Goal: Navigation & Orientation: Find specific page/section

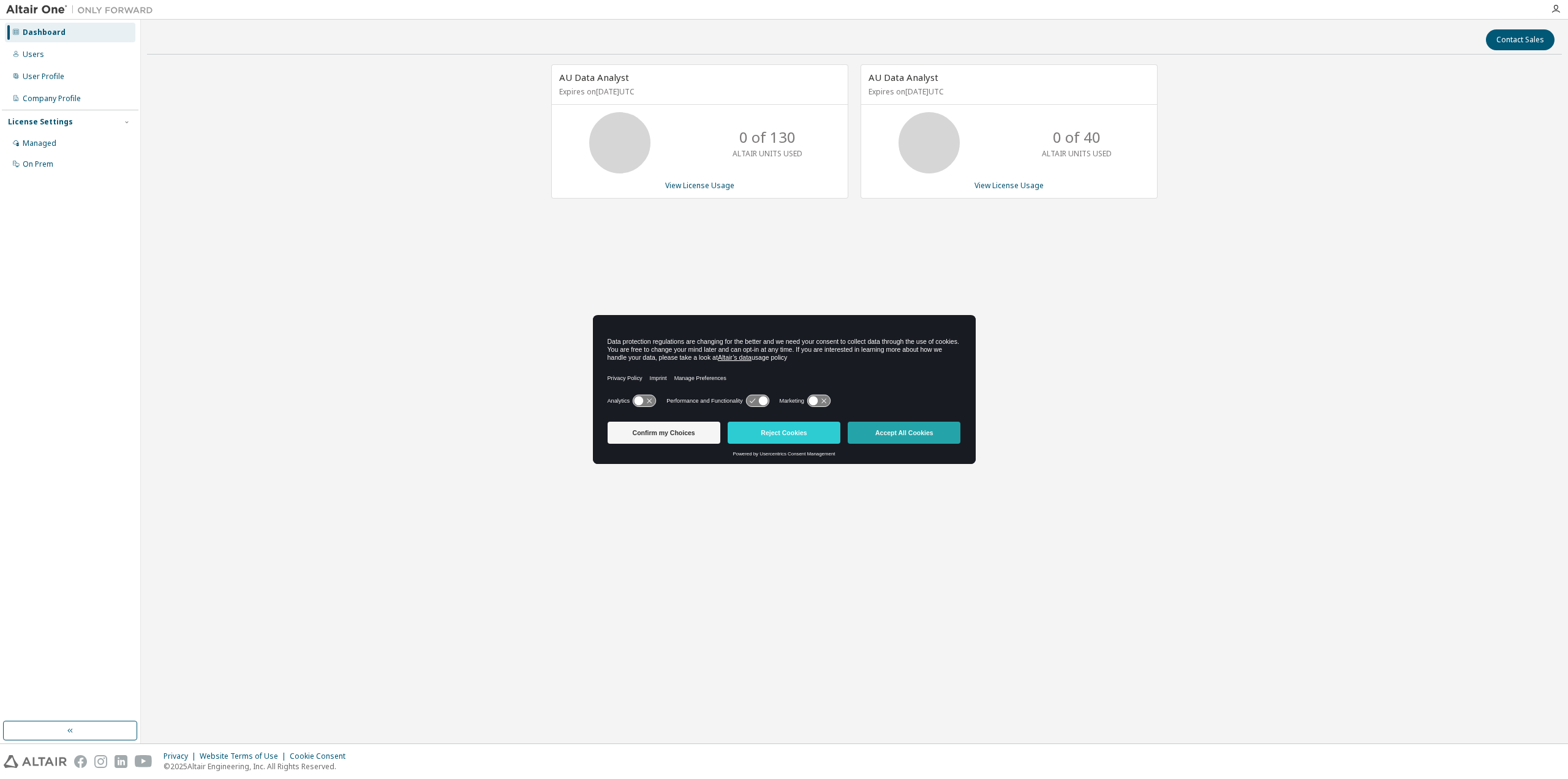
click at [917, 434] on button "Accept All Cookies" at bounding box center [904, 433] width 113 height 22
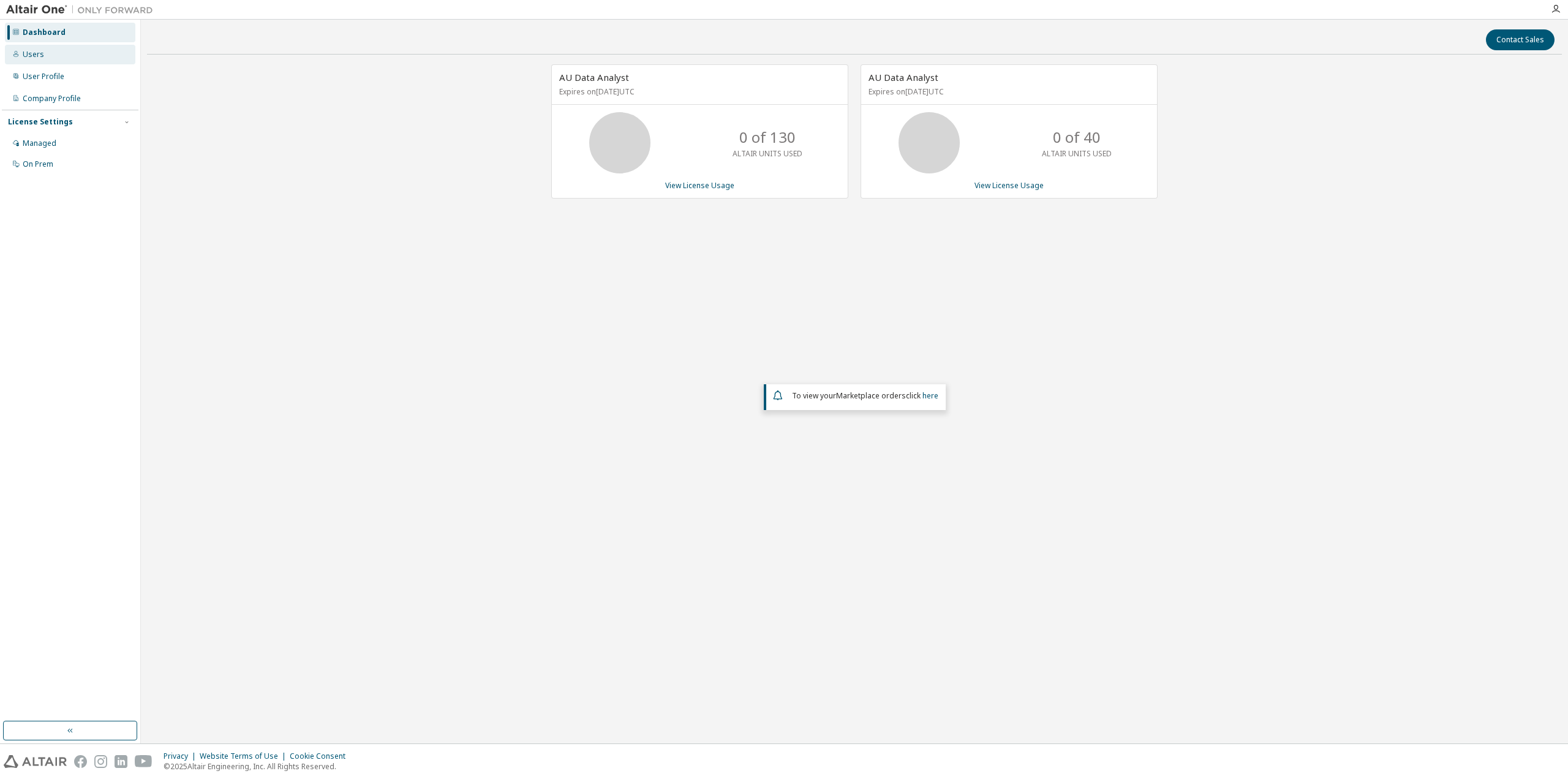
click at [27, 62] on div "Users" at bounding box center [69, 54] width 130 height 19
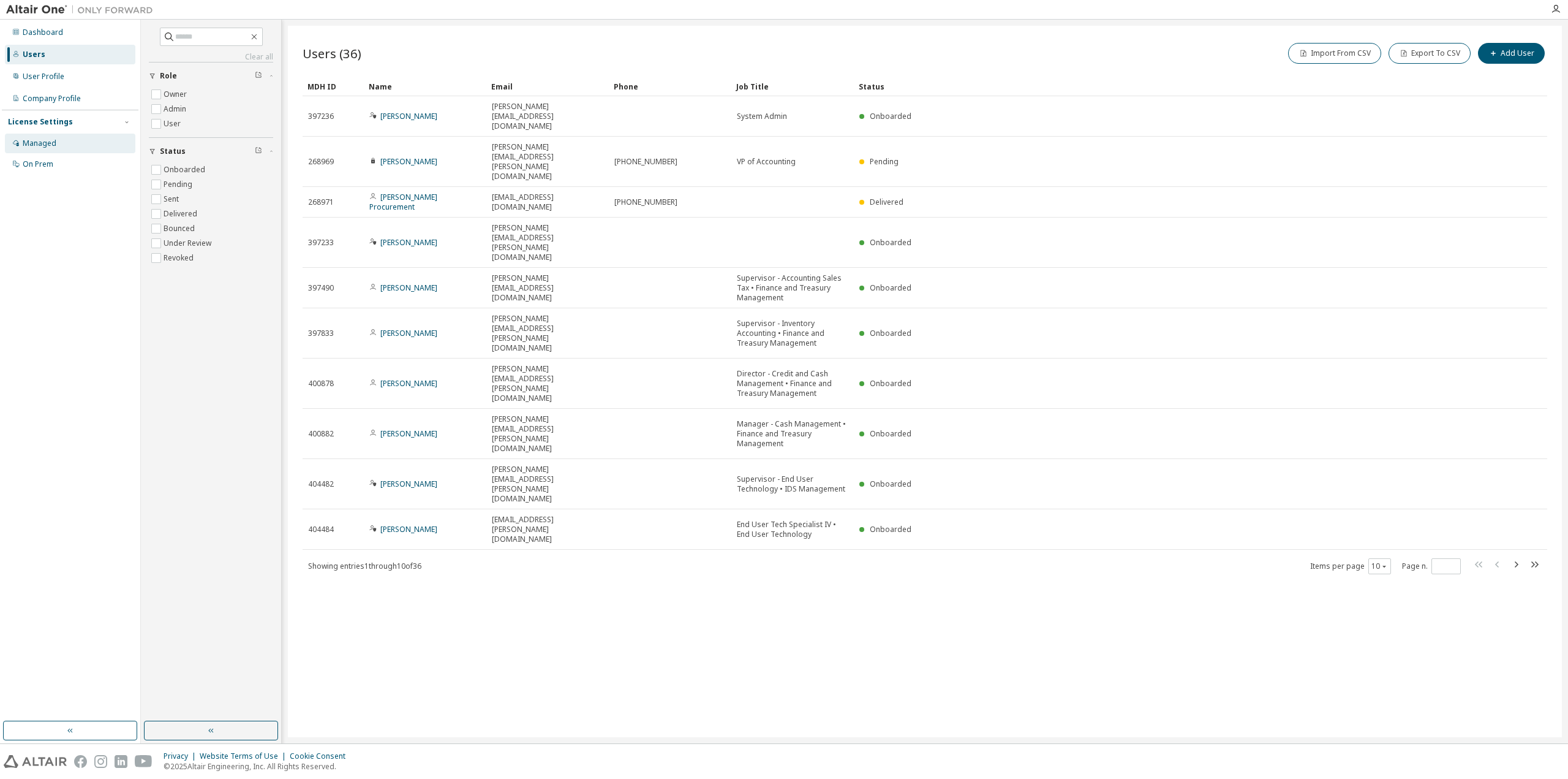
click at [37, 141] on div "Managed" at bounding box center [40, 143] width 34 height 10
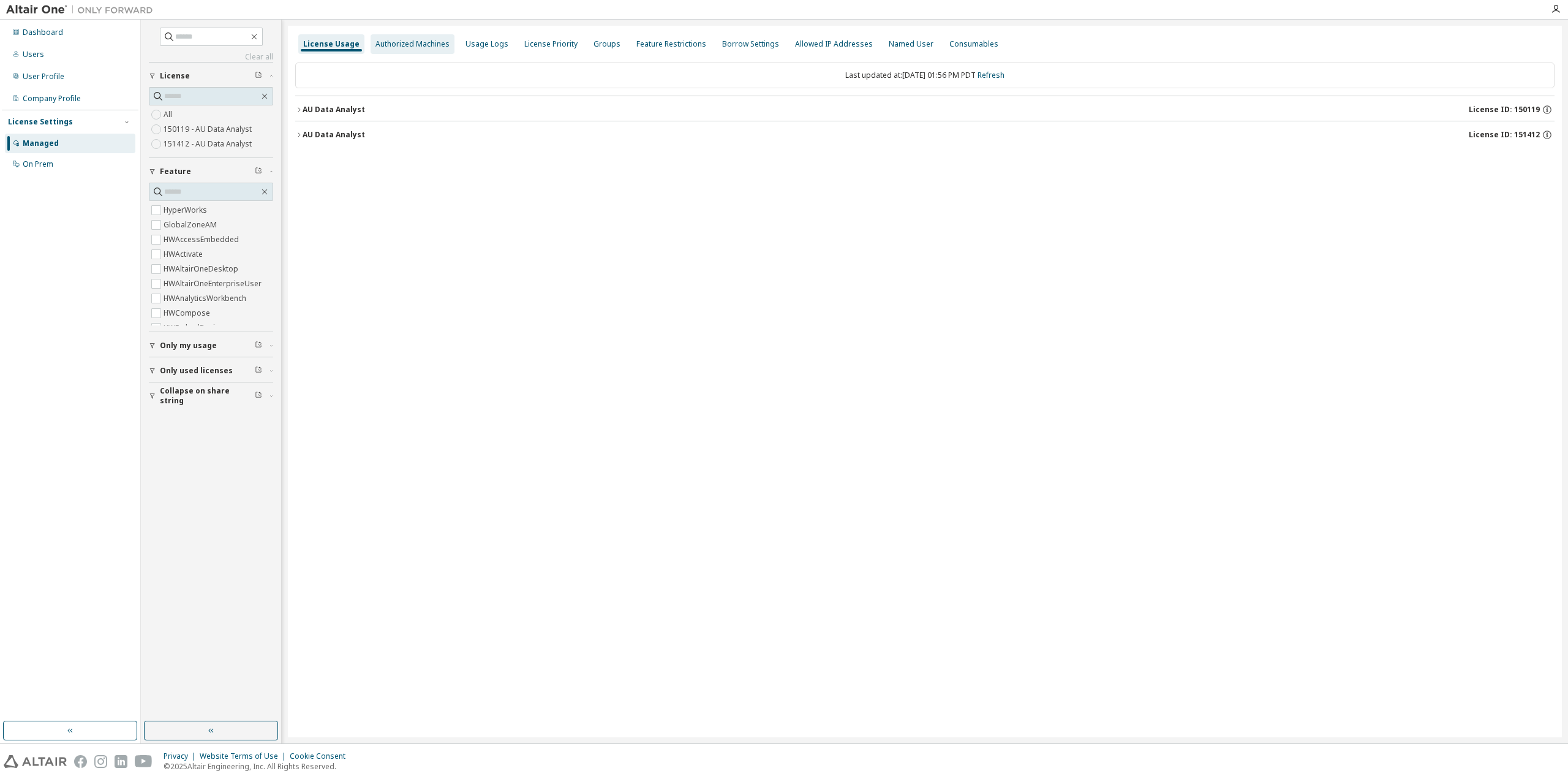
click at [385, 45] on div "Authorized Machines" at bounding box center [413, 43] width 74 height 10
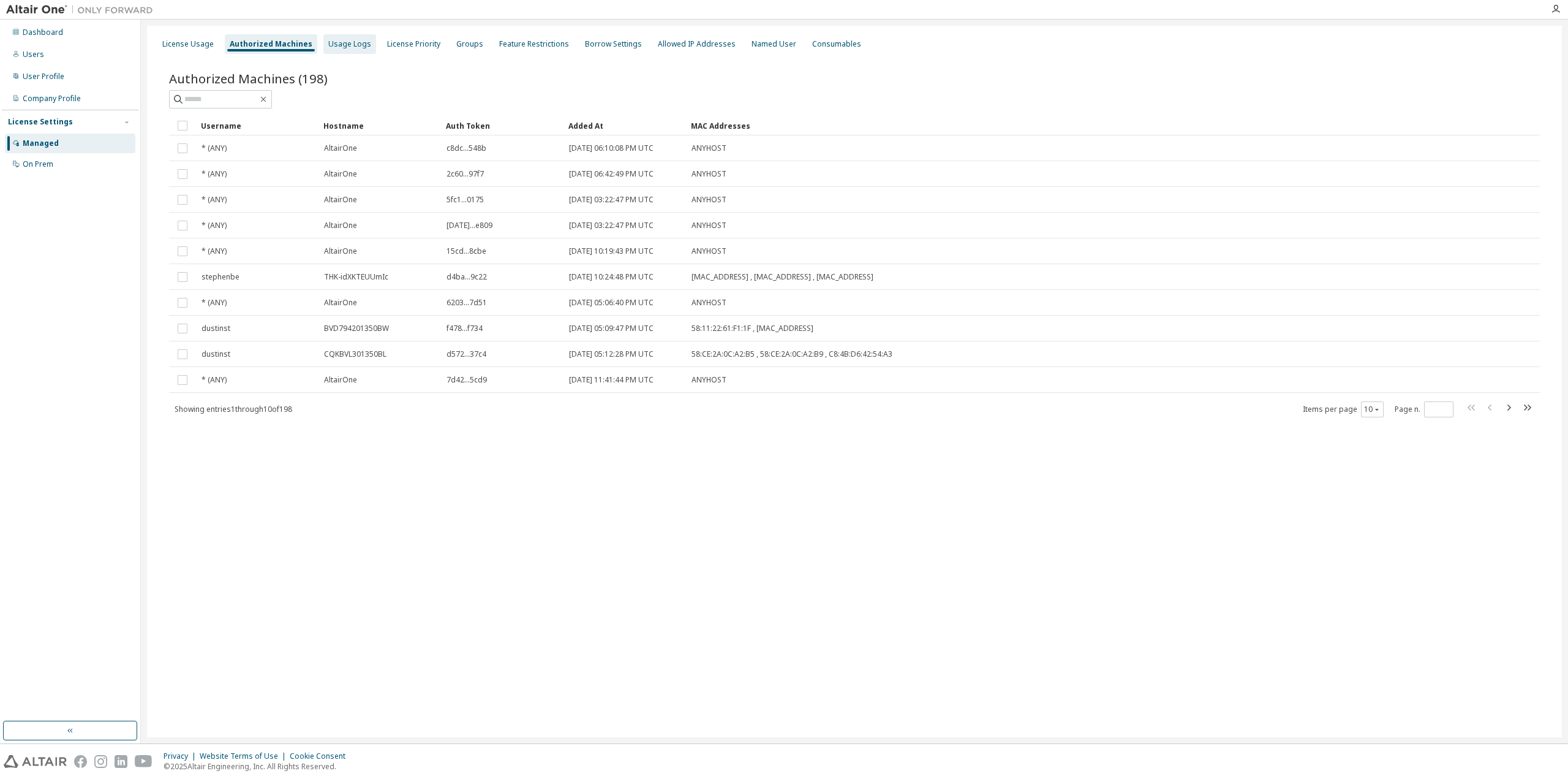
click at [336, 39] on div "Usage Logs" at bounding box center [350, 43] width 42 height 10
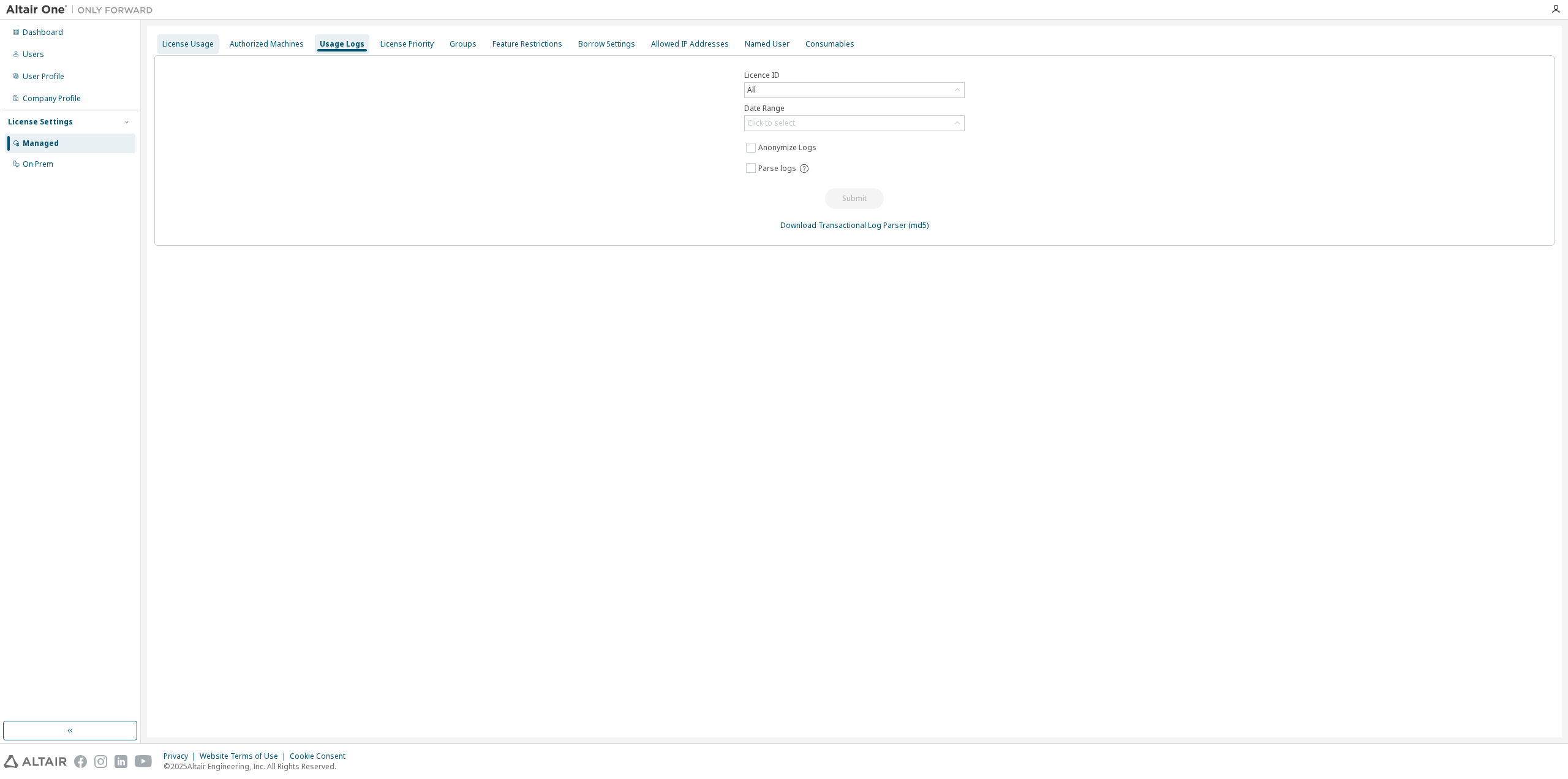
click at [177, 42] on div "License Usage" at bounding box center [188, 43] width 52 height 10
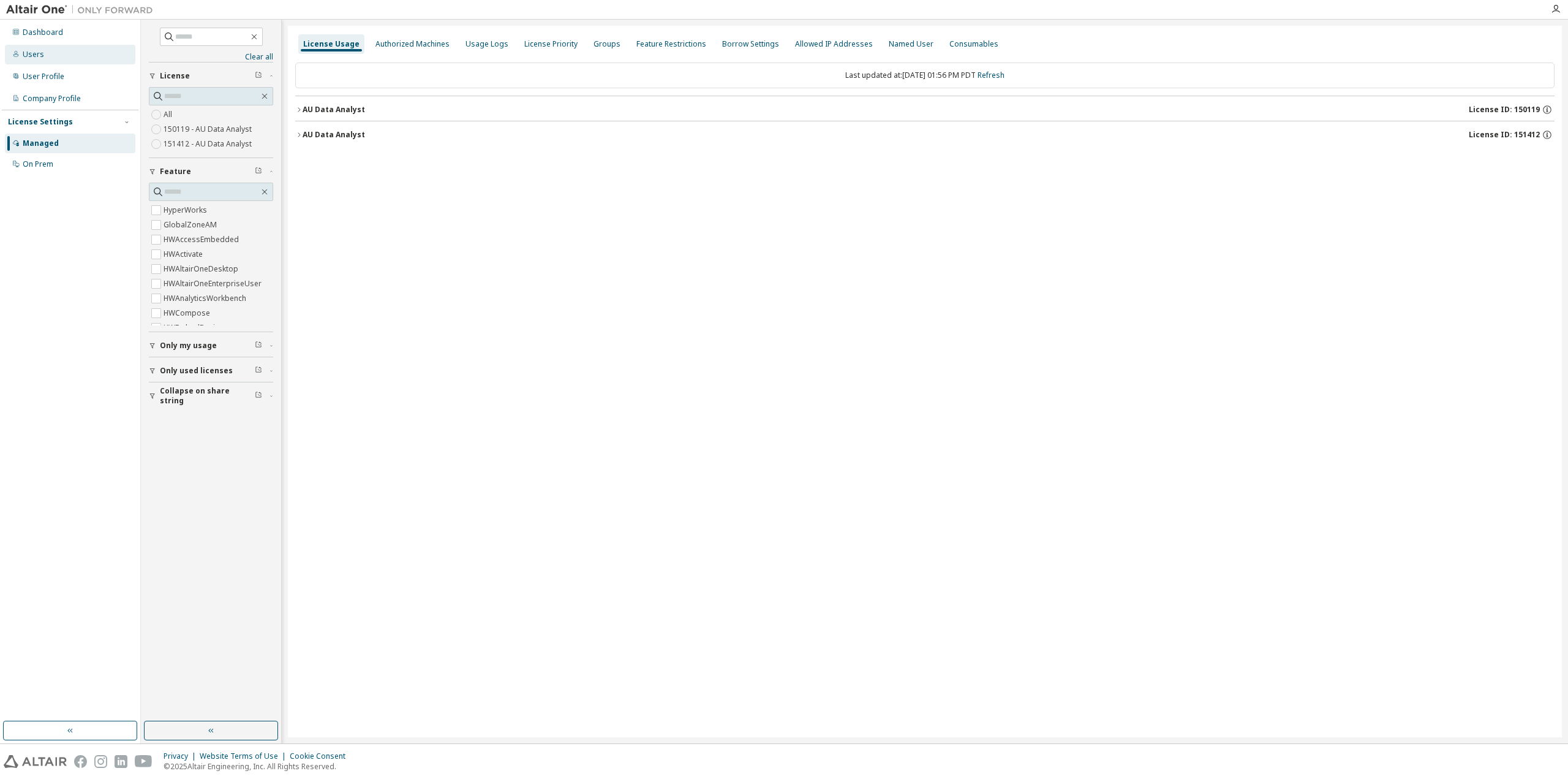
click at [35, 59] on div "Users" at bounding box center [69, 54] width 130 height 19
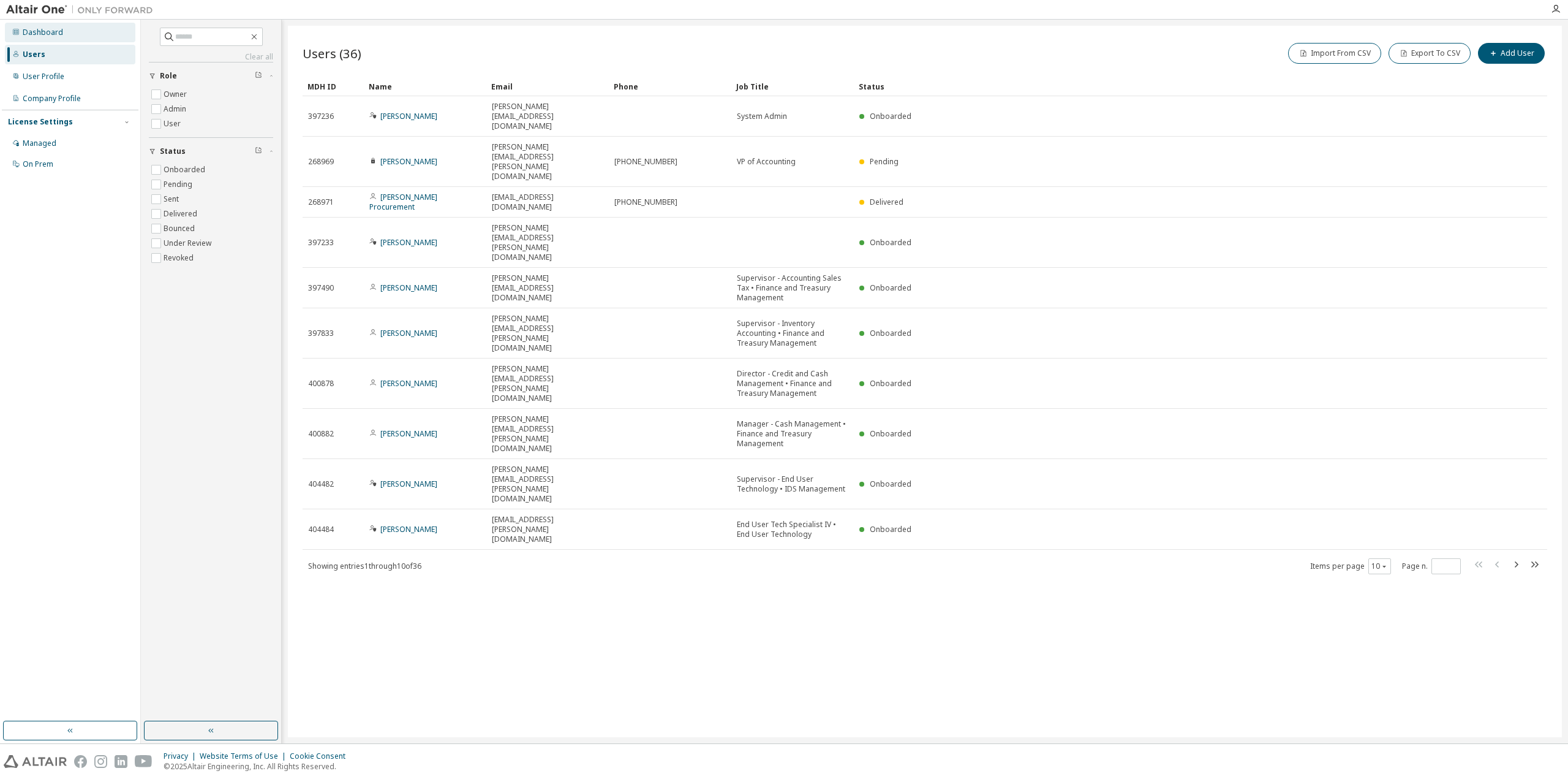
click at [30, 35] on div "Dashboard" at bounding box center [43, 32] width 41 height 10
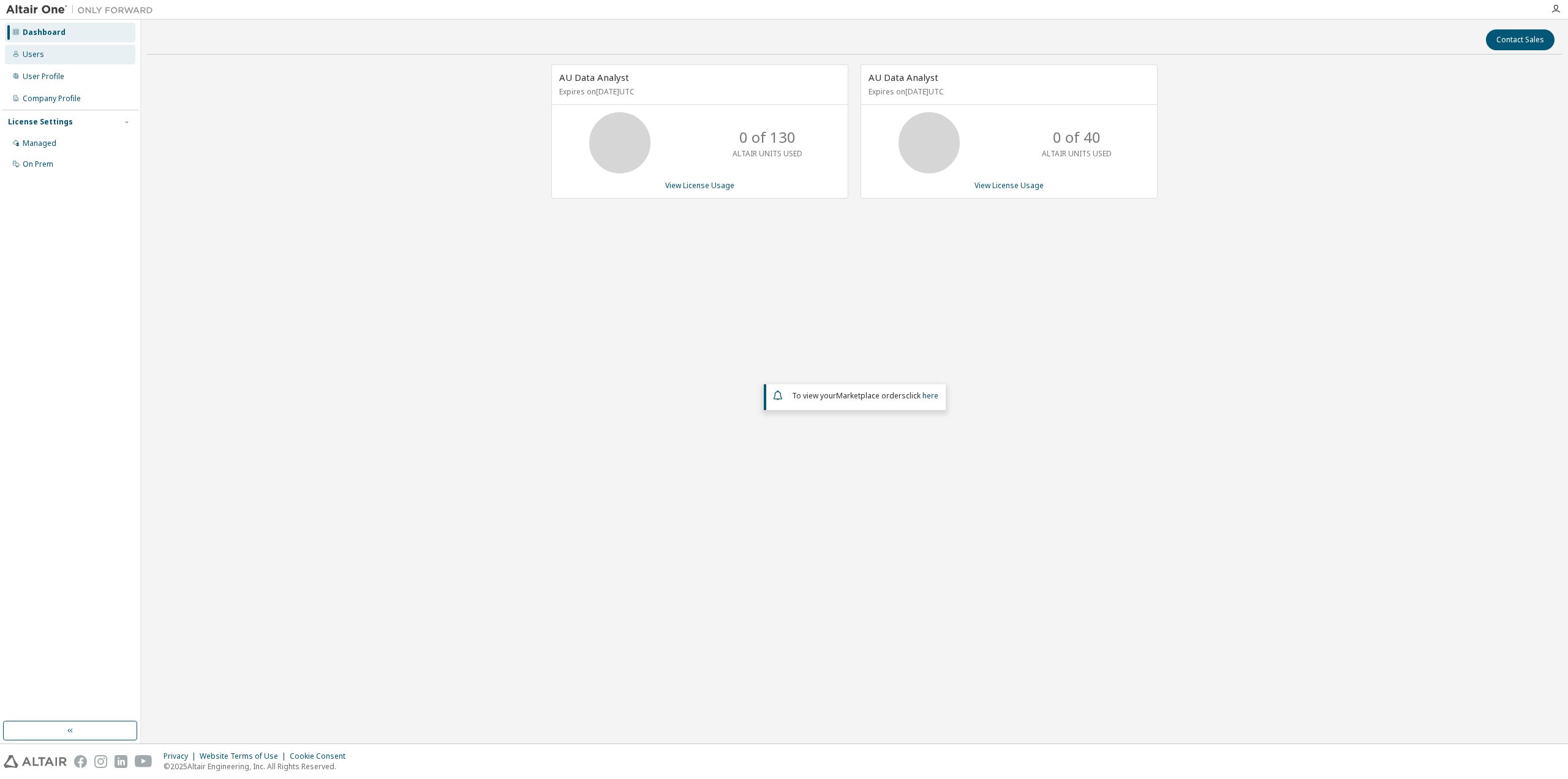
click at [36, 59] on div "Users" at bounding box center [33, 54] width 21 height 10
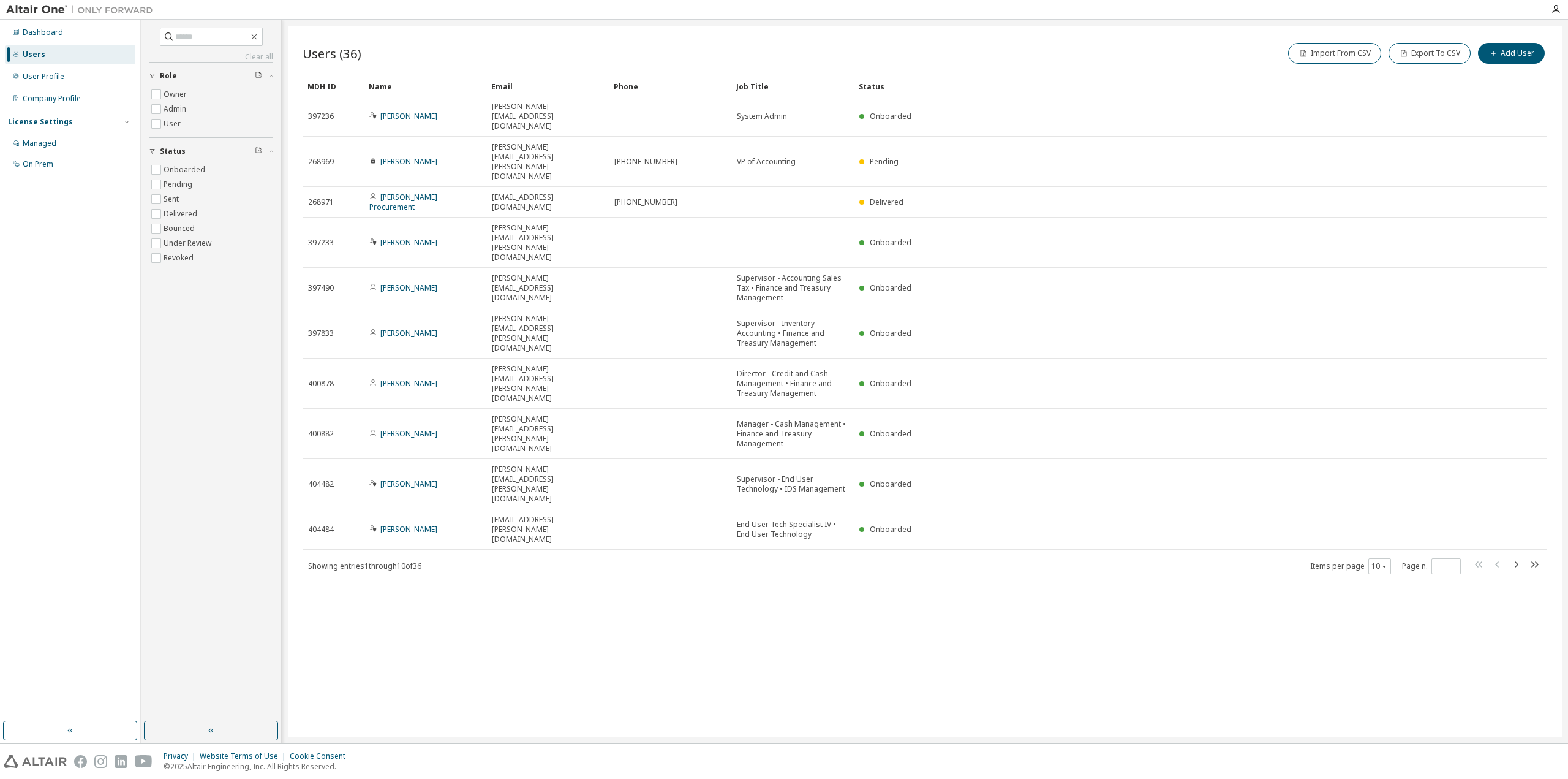
drag, startPoint x: 692, startPoint y: 704, endPoint x: 689, endPoint y: 699, distance: 5.8
click at [692, 704] on div "Users (36) Import From CSV Export To CSV Add User Clear Load Save Save As Field…" at bounding box center [925, 381] width 1275 height 712
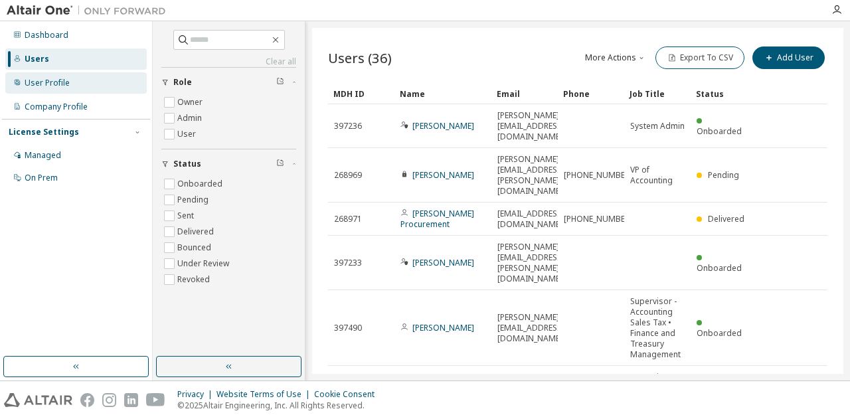
click at [48, 86] on div "User Profile" at bounding box center [47, 83] width 45 height 11
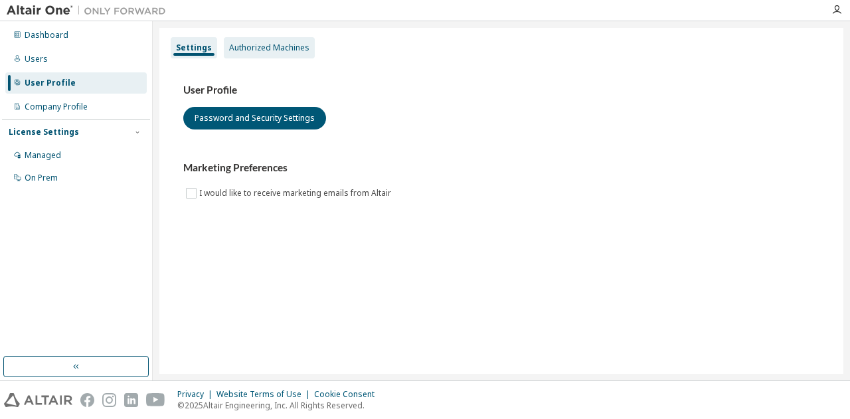
click at [283, 49] on div "Authorized Machines" at bounding box center [269, 47] width 80 height 11
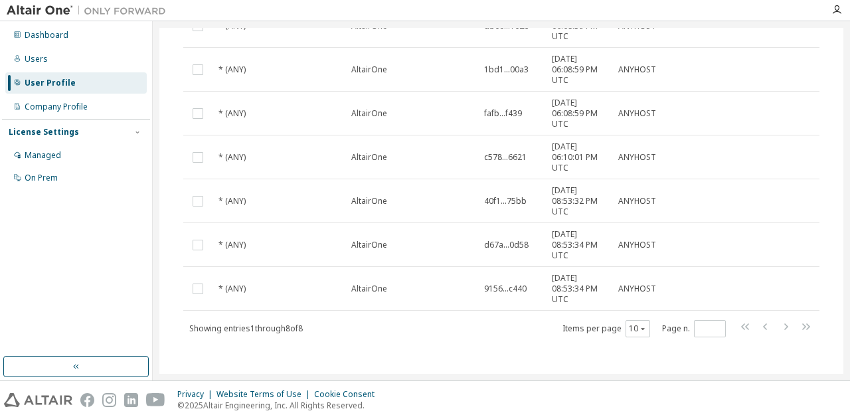
scroll to position [201, 0]
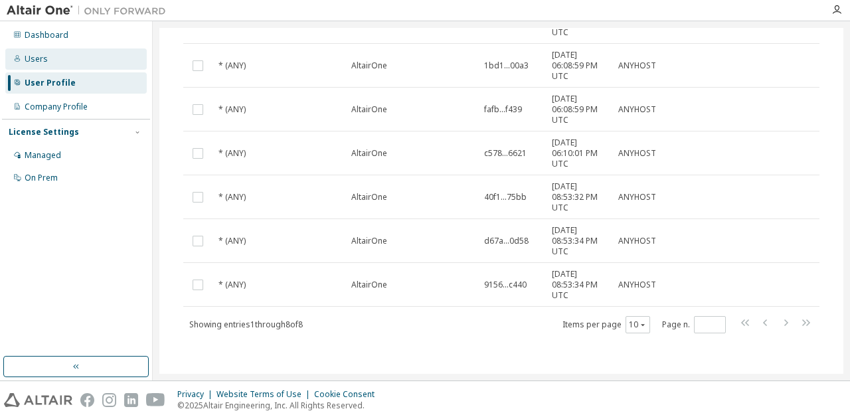
click at [46, 55] on div "Users" at bounding box center [75, 58] width 141 height 21
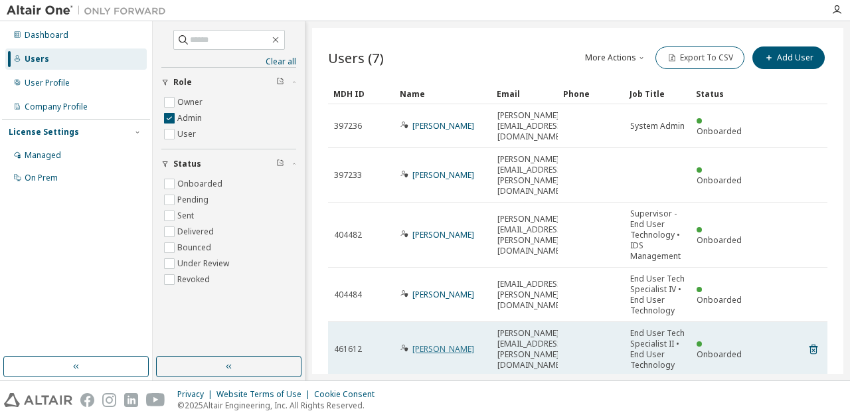
click at [435, 343] on link "[PERSON_NAME]" at bounding box center [443, 348] width 62 height 11
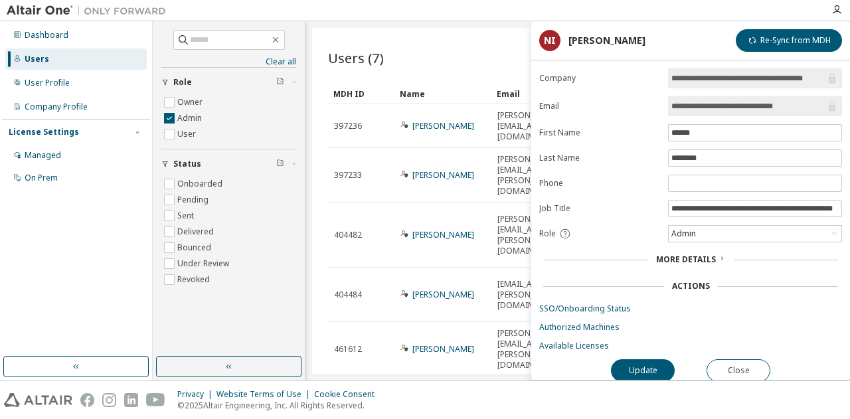
click at [698, 254] on span "More Details" at bounding box center [686, 259] width 60 height 11
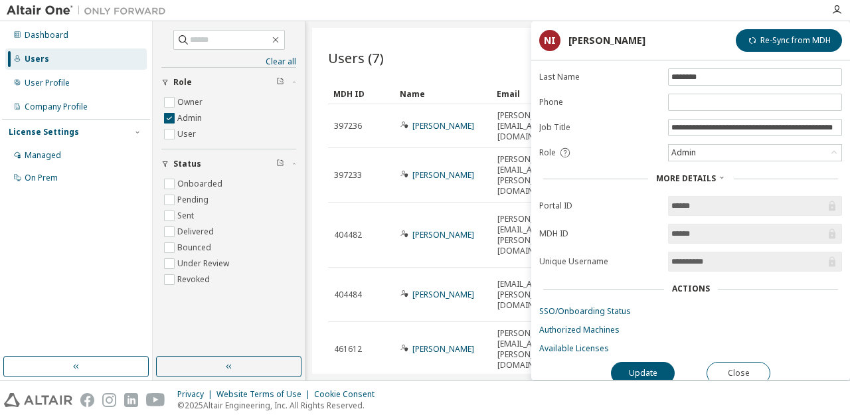
scroll to position [86, 0]
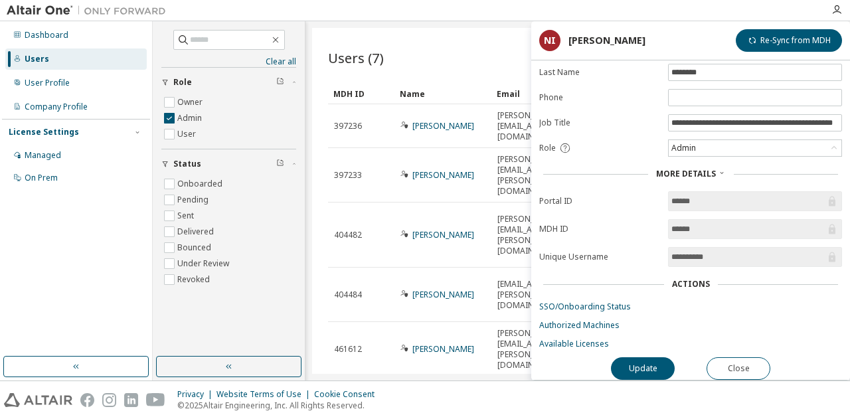
click at [684, 279] on div "Actions" at bounding box center [691, 284] width 38 height 11
click at [691, 279] on div "Actions" at bounding box center [691, 284] width 38 height 11
click at [742, 357] on button "Close" at bounding box center [738, 368] width 64 height 23
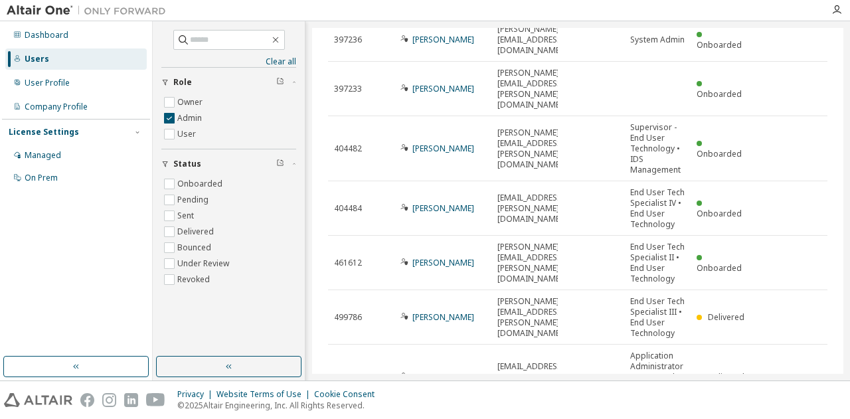
scroll to position [130, 0]
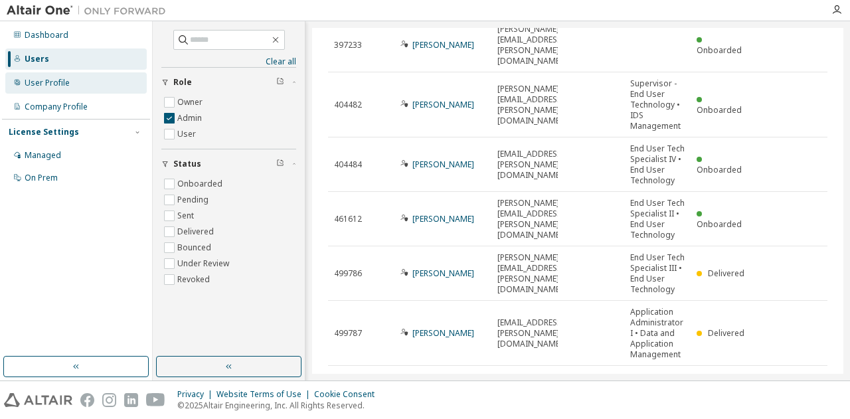
click at [41, 85] on div "User Profile" at bounding box center [47, 83] width 45 height 11
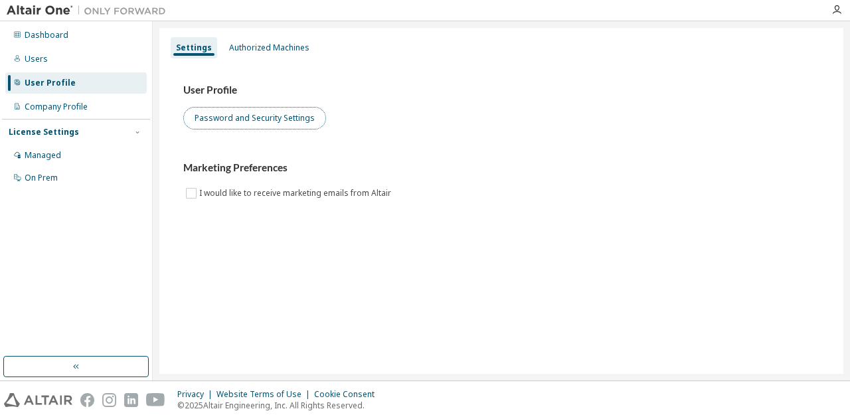
click at [260, 113] on button "Password and Security Settings" at bounding box center [254, 118] width 143 height 23
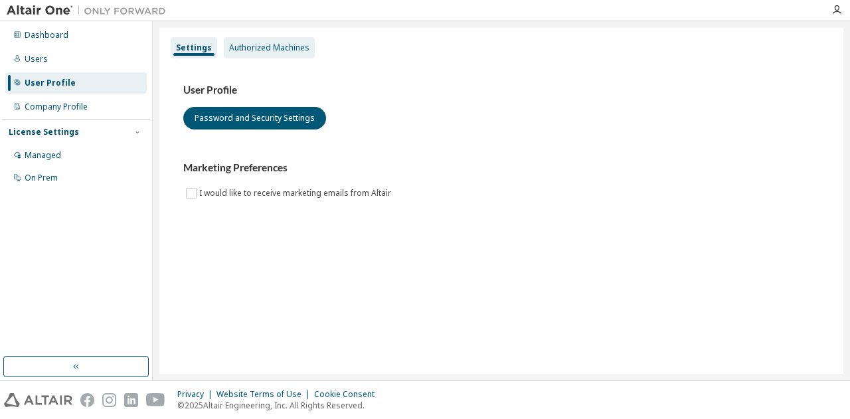
click at [263, 43] on div "Authorized Machines" at bounding box center [269, 47] width 80 height 11
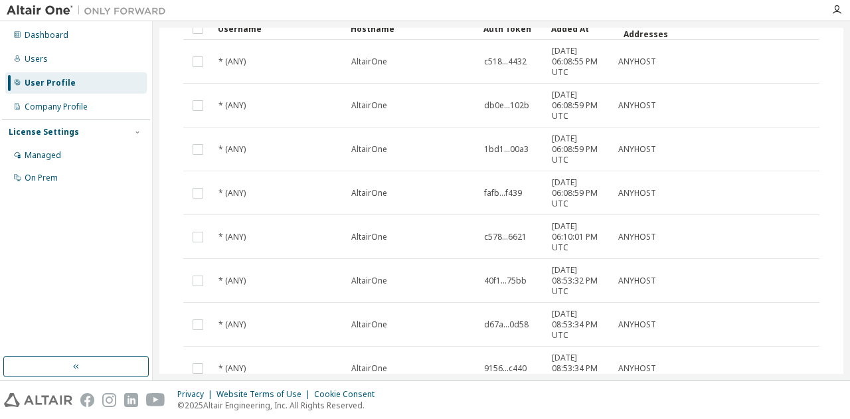
scroll to position [201, 0]
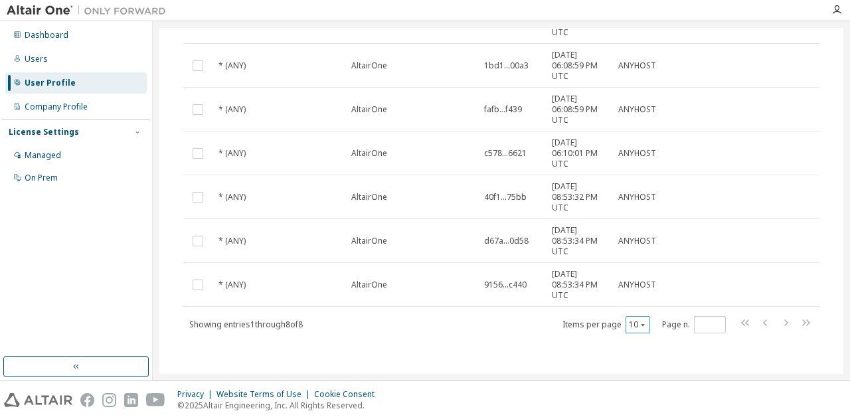
click at [636, 327] on div "10" at bounding box center [637, 324] width 25 height 17
click at [638, 323] on icon "button" at bounding box center [642, 325] width 8 height 8
click at [639, 383] on div "50" at bounding box center [672, 387] width 106 height 16
click at [50, 63] on div "Users" at bounding box center [75, 58] width 141 height 21
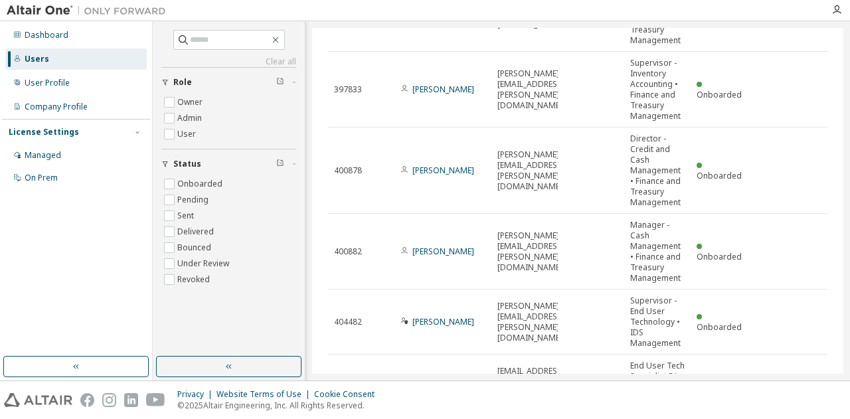
scroll to position [336, 0]
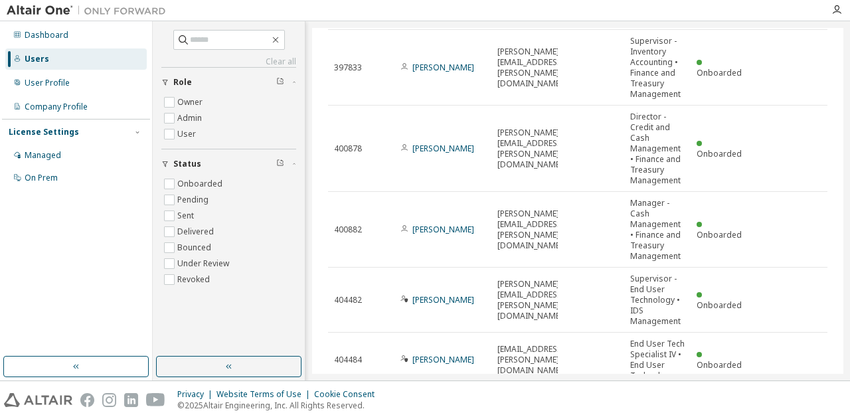
click at [790, 395] on icon "button" at bounding box center [793, 403] width 16 height 16
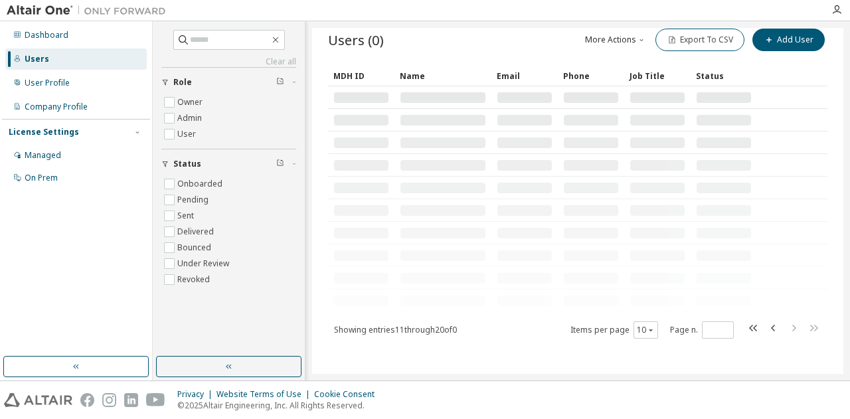
type input "*"
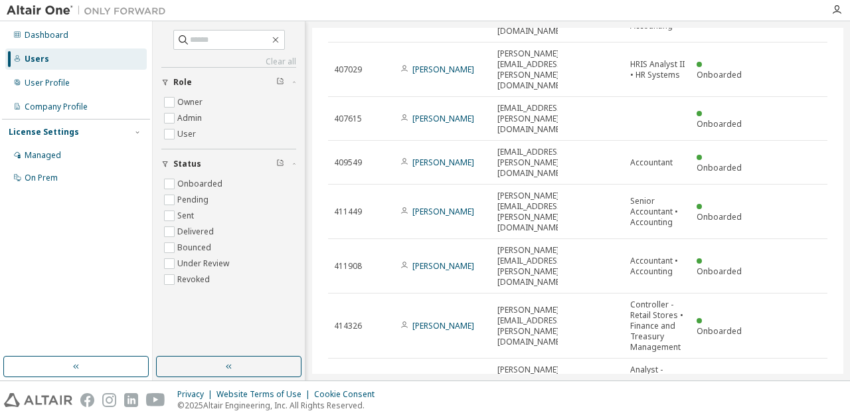
scroll to position [219, 0]
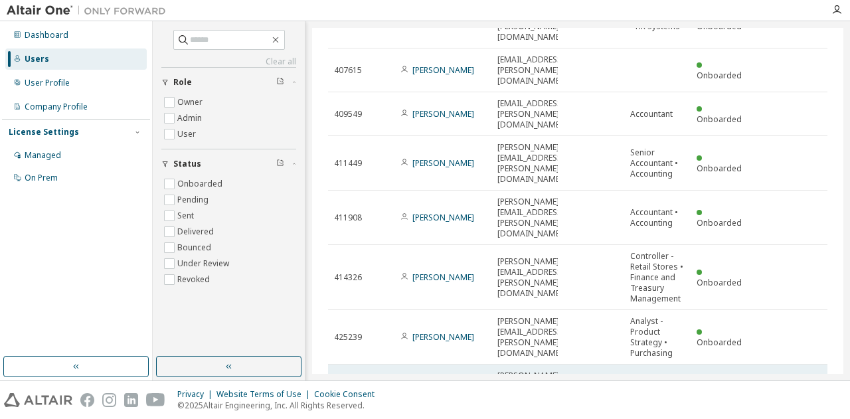
click at [433, 386] on link "[PERSON_NAME]" at bounding box center [443, 391] width 62 height 11
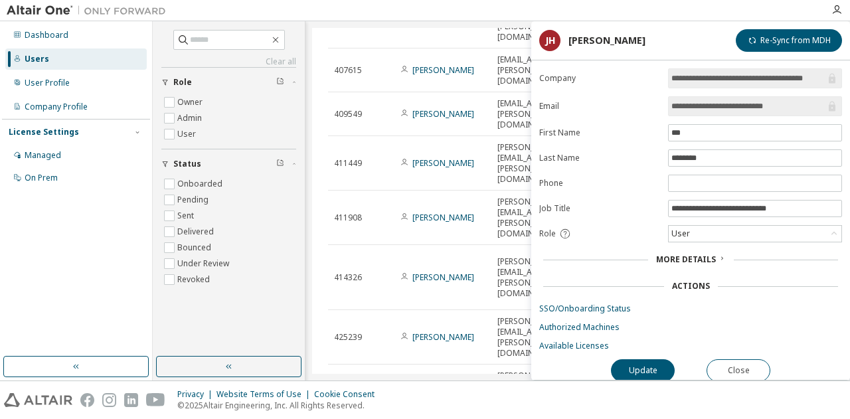
click at [706, 256] on span "More Details" at bounding box center [686, 259] width 60 height 11
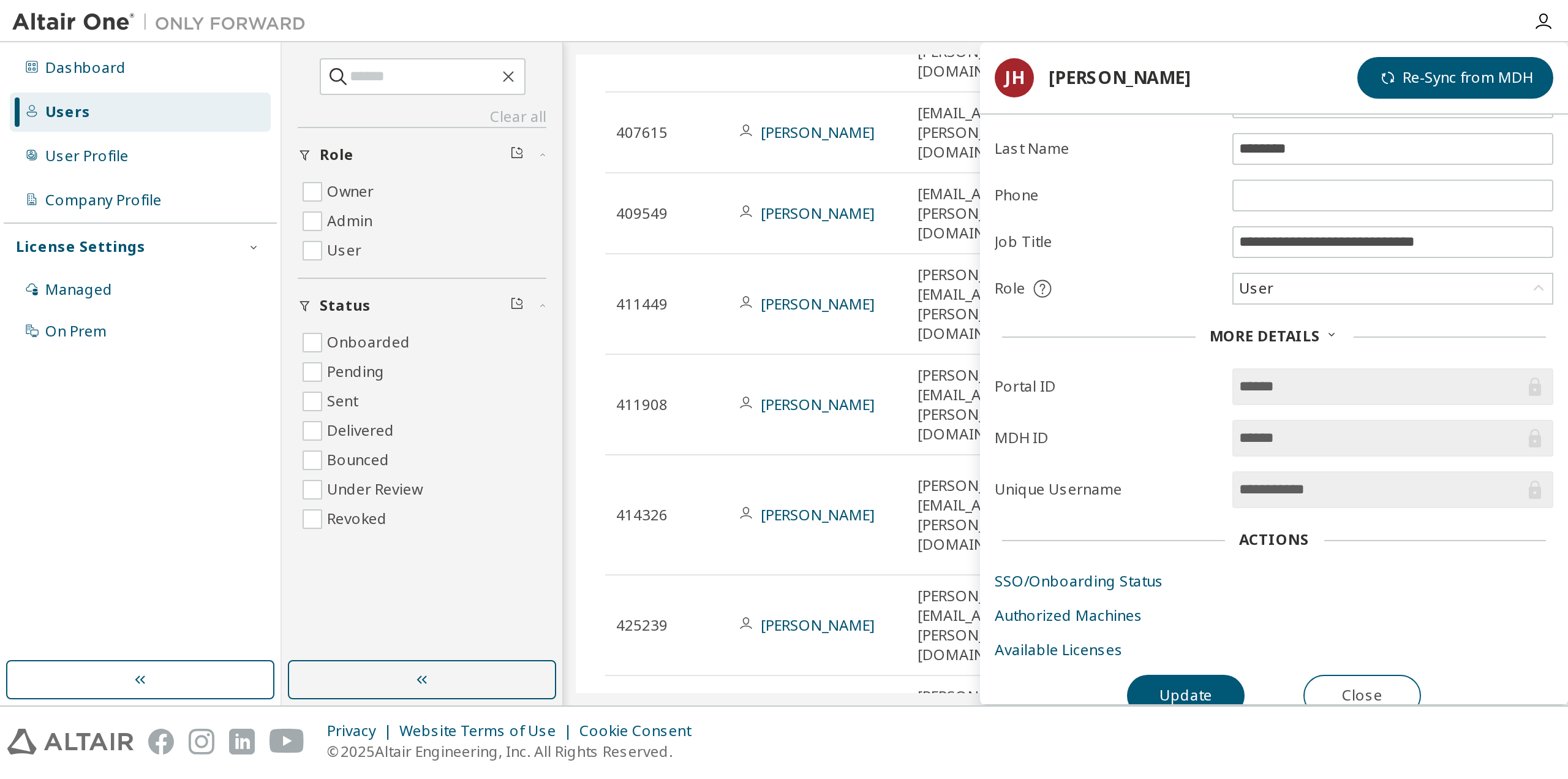
scroll to position [79, 0]
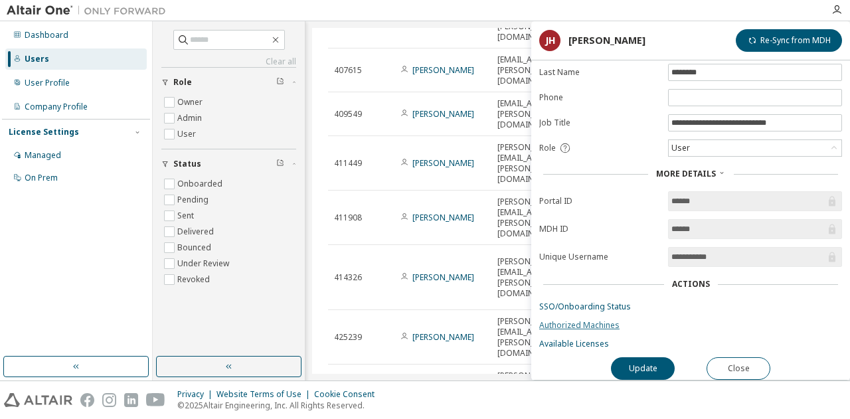
click at [601, 321] on link "Authorized Machines" at bounding box center [690, 325] width 303 height 11
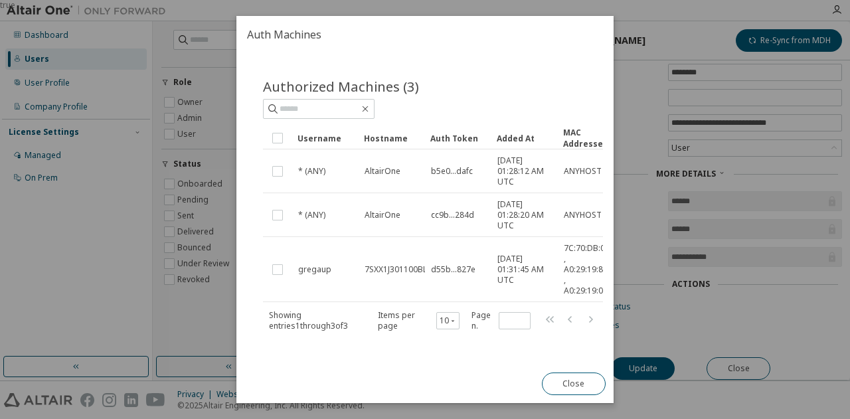
drag, startPoint x: 615, startPoint y: 197, endPoint x: 707, endPoint y: 208, distance: 92.9
click at [710, 208] on div "true" at bounding box center [425, 209] width 850 height 419
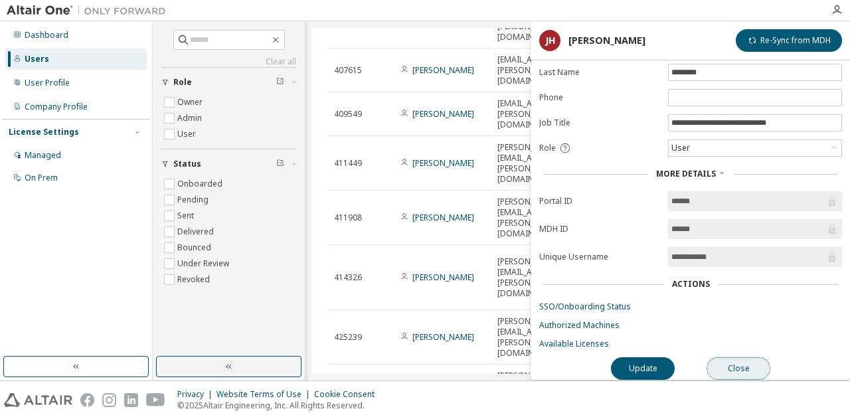
click at [759, 357] on button "Close" at bounding box center [738, 368] width 64 height 23
